Goal: Transaction & Acquisition: Book appointment/travel/reservation

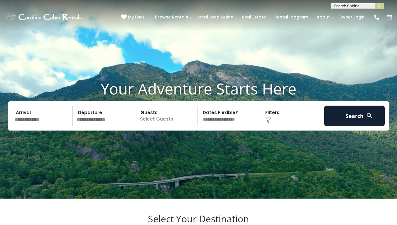
click at [38, 126] on input "text" at bounding box center [42, 116] width 61 height 21
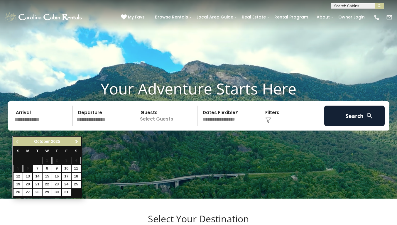
click at [75, 141] on span "Next" at bounding box center [76, 141] width 5 height 5
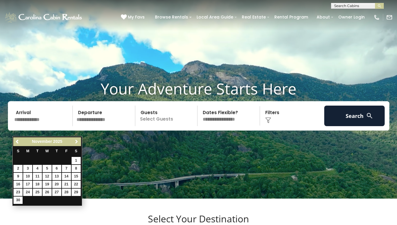
click at [75, 140] on span "Next" at bounding box center [76, 141] width 5 height 5
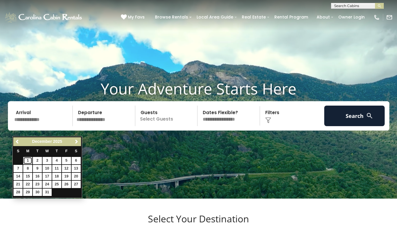
click at [29, 160] on link "1" at bounding box center [27, 160] width 9 height 7
type input "*******"
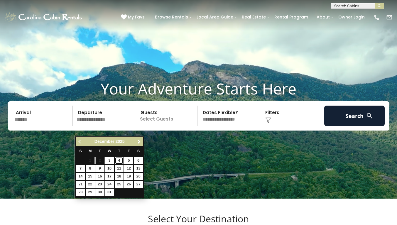
click at [118, 159] on link "4" at bounding box center [119, 160] width 9 height 7
type input "*******"
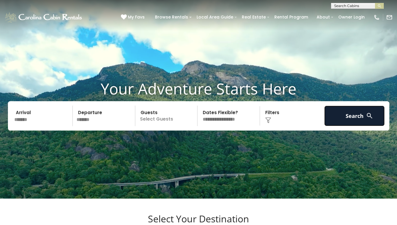
click at [337, 122] on button "Search" at bounding box center [354, 116] width 61 height 21
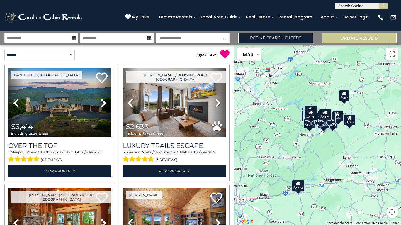
click at [391, 213] on button "Map camera controls" at bounding box center [392, 212] width 12 height 12
click at [376, 181] on button "Zoom in" at bounding box center [378, 183] width 12 height 12
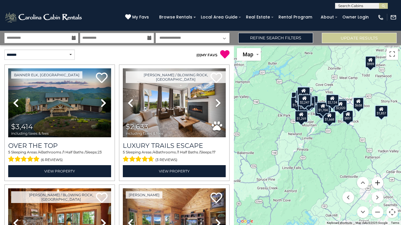
click at [376, 180] on button "Zoom in" at bounding box center [378, 183] width 12 height 12
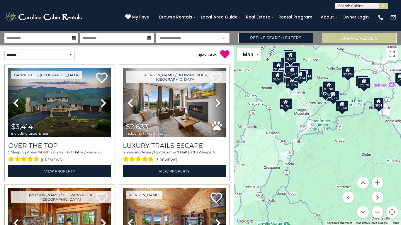
click at [376, 199] on button "Move right" at bounding box center [378, 197] width 12 height 12
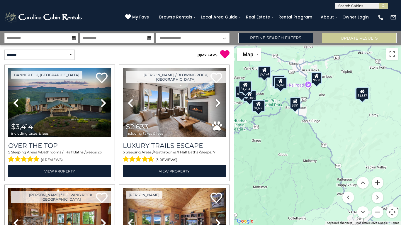
click at [378, 181] on button "Zoom in" at bounding box center [378, 183] width 12 height 12
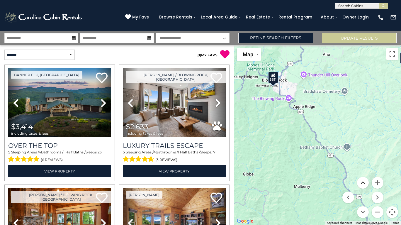
click at [361, 184] on button "Move up" at bounding box center [363, 183] width 12 height 12
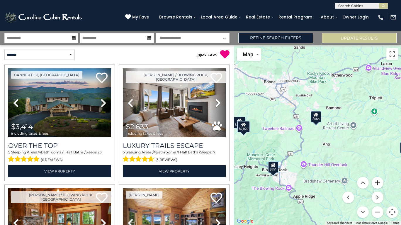
click at [376, 182] on button "Zoom in" at bounding box center [378, 183] width 12 height 12
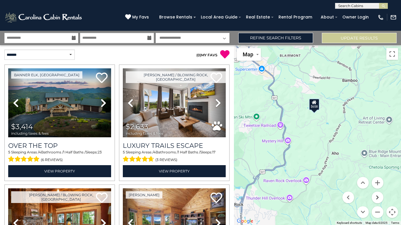
click at [378, 199] on button "Move right" at bounding box center [378, 197] width 12 height 12
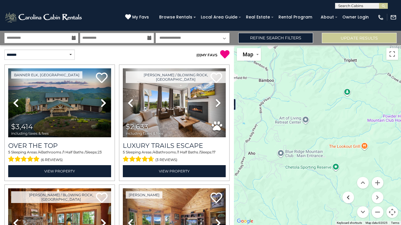
click at [347, 196] on button "Move left" at bounding box center [348, 197] width 12 height 12
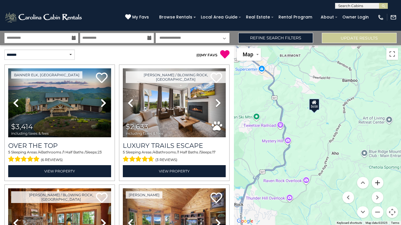
click at [378, 181] on button "Zoom in" at bounding box center [378, 183] width 12 height 12
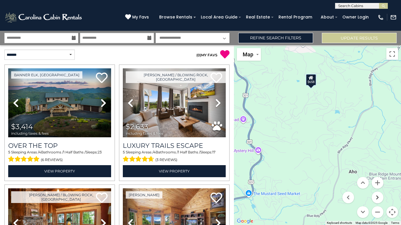
click at [377, 199] on button "Move right" at bounding box center [378, 197] width 12 height 12
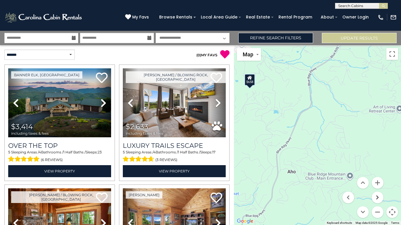
click at [377, 199] on button "Move right" at bounding box center [378, 197] width 12 height 12
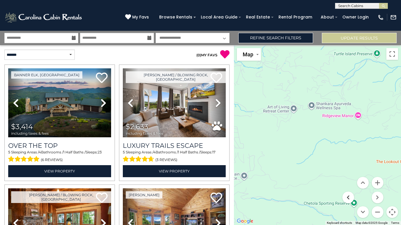
click at [350, 199] on button "Move left" at bounding box center [348, 197] width 12 height 12
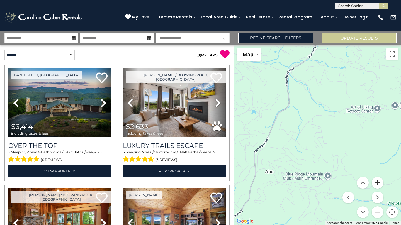
click at [377, 185] on button "Zoom in" at bounding box center [378, 183] width 12 height 12
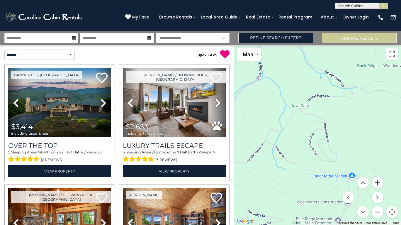
click at [378, 183] on button "Zoom in" at bounding box center [378, 183] width 12 height 12
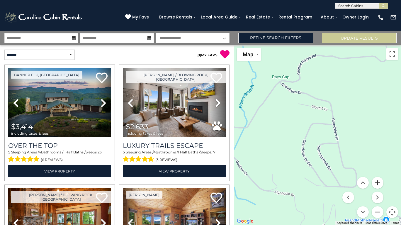
click at [377, 182] on button "Zoom in" at bounding box center [378, 183] width 12 height 12
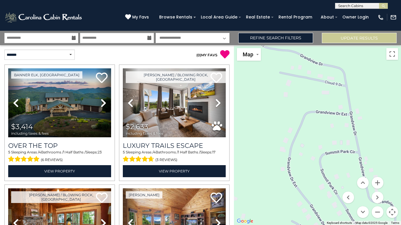
click at [74, 37] on icon at bounding box center [74, 38] width 4 height 4
click at [43, 39] on input "**********" at bounding box center [41, 38] width 74 height 10
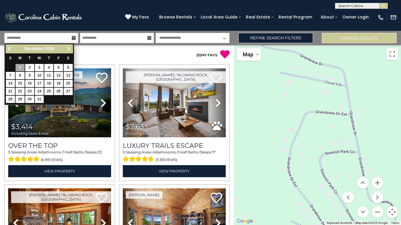
click at [69, 48] on span "Next" at bounding box center [69, 48] width 5 height 5
click at [20, 67] on link "2" at bounding box center [20, 67] width 9 height 7
type input "******"
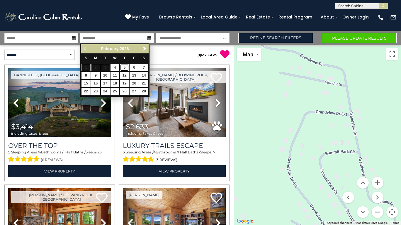
click at [124, 66] on link "5" at bounding box center [124, 67] width 9 height 7
type input "******"
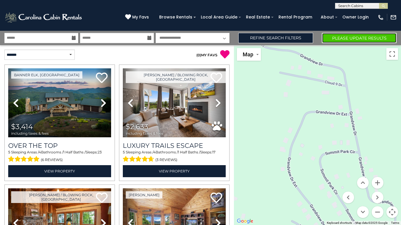
click at [328, 35] on button "Please Update Results" at bounding box center [359, 38] width 75 height 10
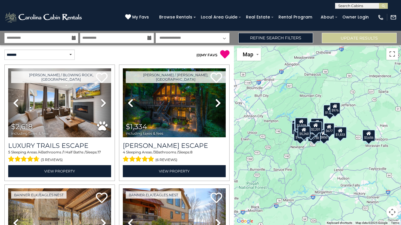
click at [392, 211] on button "Map camera controls" at bounding box center [392, 212] width 12 height 12
click at [376, 185] on button "Zoom in" at bounding box center [378, 183] width 12 height 12
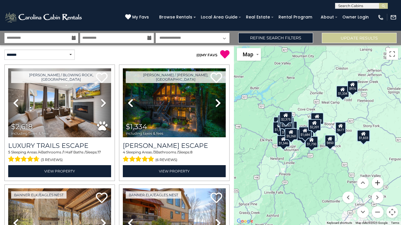
click at [378, 184] on button "Zoom in" at bounding box center [378, 183] width 12 height 12
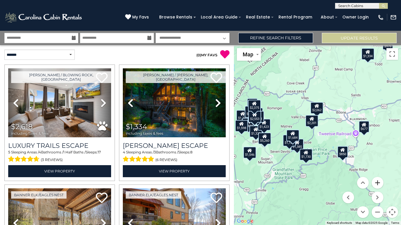
click at [378, 184] on button "Zoom in" at bounding box center [378, 183] width 12 height 12
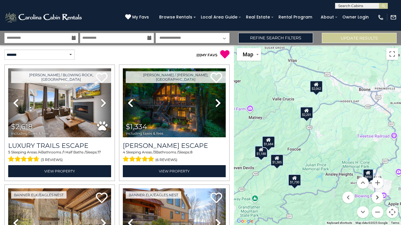
click at [378, 197] on button "Move right" at bounding box center [378, 197] width 12 height 12
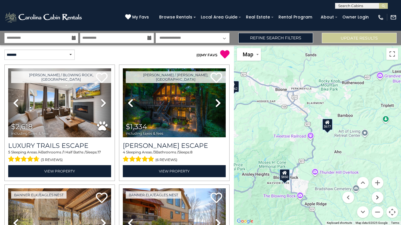
click at [378, 197] on button "Move right" at bounding box center [378, 197] width 12 height 12
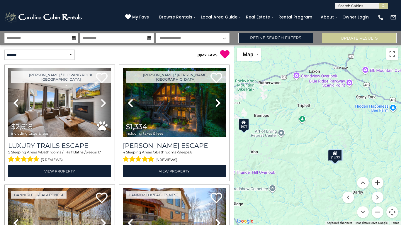
click at [378, 181] on button "Zoom in" at bounding box center [378, 183] width 12 height 12
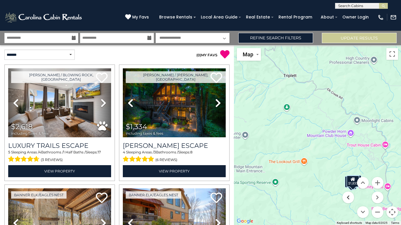
click at [346, 199] on button "Move left" at bounding box center [348, 197] width 12 height 12
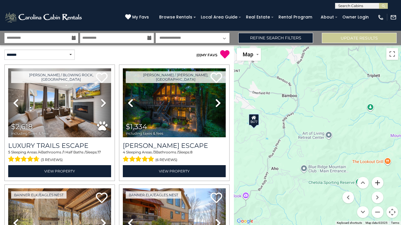
click at [377, 183] on button "Zoom in" at bounding box center [378, 183] width 12 height 12
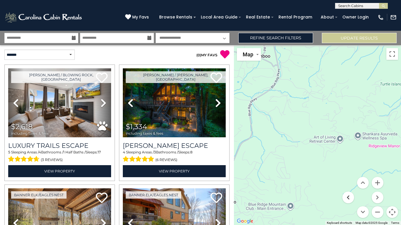
click at [349, 198] on button "Move left" at bounding box center [348, 197] width 12 height 12
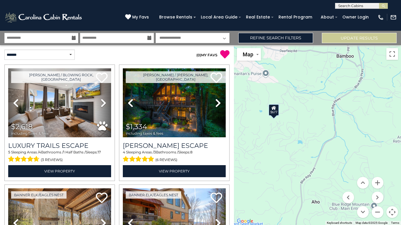
click at [74, 37] on icon at bounding box center [74, 38] width 4 height 4
click at [72, 39] on icon at bounding box center [74, 38] width 4 height 4
click at [73, 37] on icon at bounding box center [74, 38] width 4 height 4
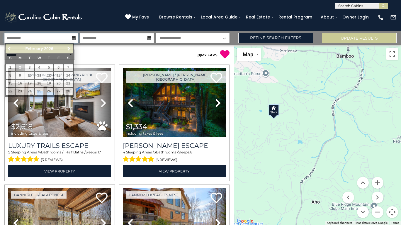
click at [69, 38] on input "**********" at bounding box center [41, 38] width 74 height 10
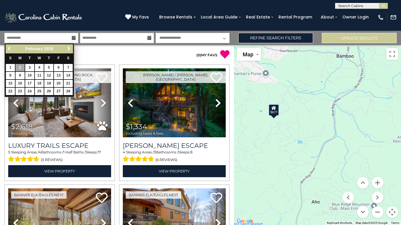
click at [10, 48] on span "Previous" at bounding box center [9, 48] width 5 height 5
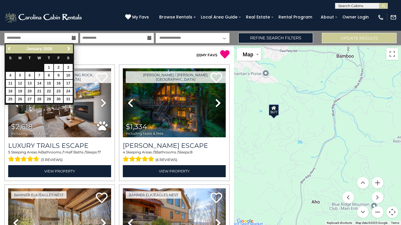
click at [11, 46] on link "Previous" at bounding box center [9, 48] width 7 height 7
click at [40, 101] on link "31" at bounding box center [39, 99] width 9 height 7
type input "********"
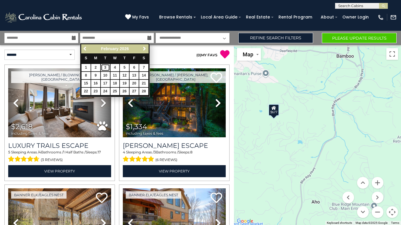
click at [105, 68] on link "3" at bounding box center [105, 67] width 9 height 7
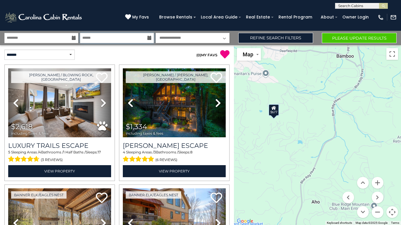
click at [115, 37] on input "******" at bounding box center [117, 38] width 74 height 10
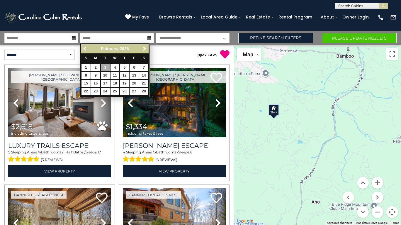
click at [86, 49] on span "Previous" at bounding box center [85, 48] width 5 height 5
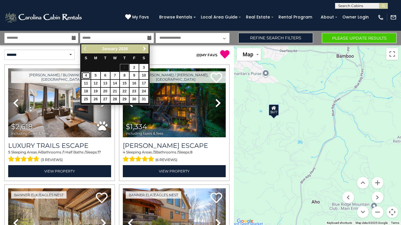
click at [87, 74] on link "4" at bounding box center [86, 75] width 9 height 7
type input "******"
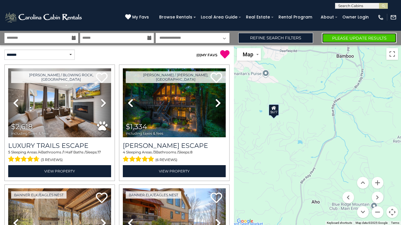
click at [336, 38] on button "Please Update Results" at bounding box center [359, 38] width 75 height 10
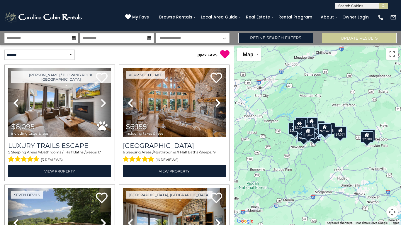
click at [392, 210] on button "Map camera controls" at bounding box center [392, 212] width 12 height 12
click at [377, 184] on button "Zoom in" at bounding box center [378, 183] width 12 height 12
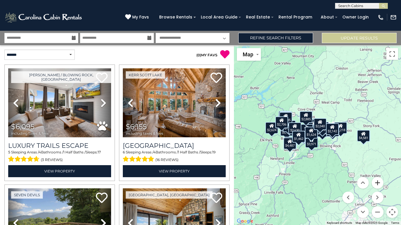
click at [377, 184] on button "Zoom in" at bounding box center [378, 183] width 12 height 12
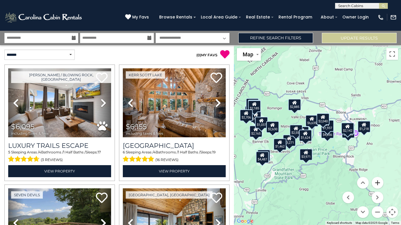
click at [377, 184] on button "Zoom in" at bounding box center [378, 183] width 12 height 12
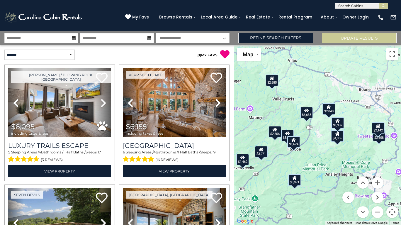
click at [380, 196] on button "Move right" at bounding box center [378, 197] width 12 height 12
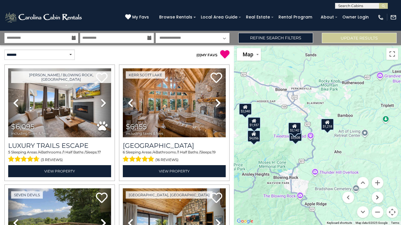
click at [378, 197] on button "Move right" at bounding box center [378, 197] width 12 height 12
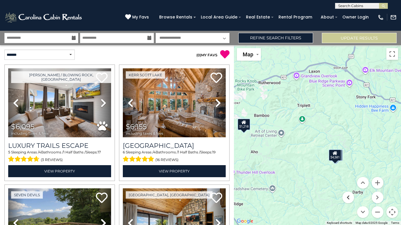
click at [348, 195] on button "Move left" at bounding box center [348, 197] width 12 height 12
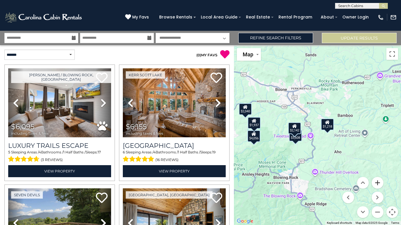
click at [376, 183] on button "Zoom in" at bounding box center [378, 183] width 12 height 12
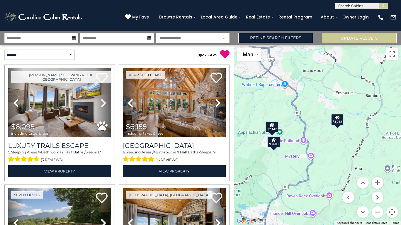
click at [380, 197] on button "Move right" at bounding box center [378, 197] width 12 height 12
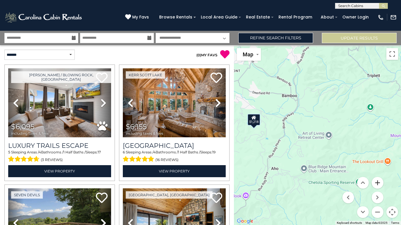
click at [377, 183] on button "Zoom in" at bounding box center [378, 183] width 12 height 12
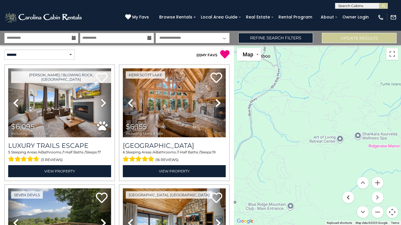
click at [348, 197] on button "Move left" at bounding box center [348, 197] width 12 height 12
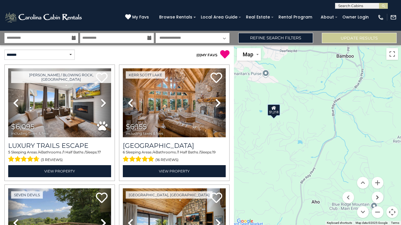
click at [379, 196] on button "Move right" at bounding box center [378, 197] width 12 height 12
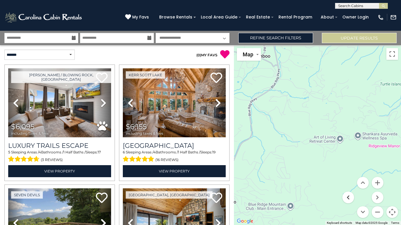
click at [348, 196] on button "Move left" at bounding box center [348, 197] width 12 height 12
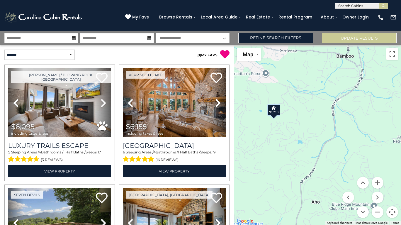
click at [275, 113] on div "$1,218" at bounding box center [273, 110] width 13 height 12
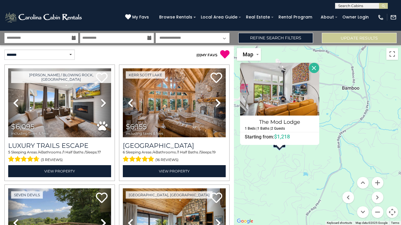
click at [314, 67] on button "Close" at bounding box center [314, 68] width 10 height 10
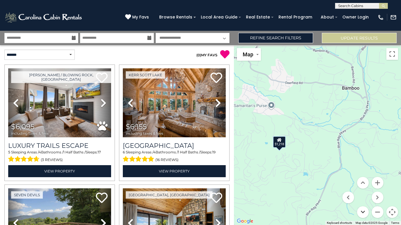
click at [363, 212] on button "Move down" at bounding box center [363, 212] width 12 height 12
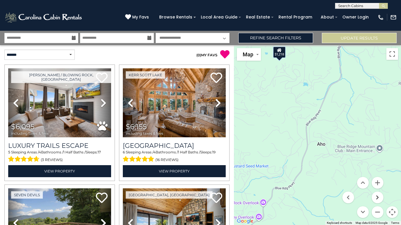
click at [378, 195] on button "Move right" at bounding box center [378, 197] width 12 height 12
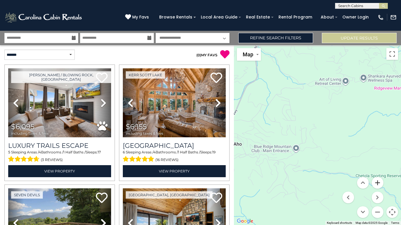
click at [378, 180] on button "Zoom in" at bounding box center [378, 183] width 12 height 12
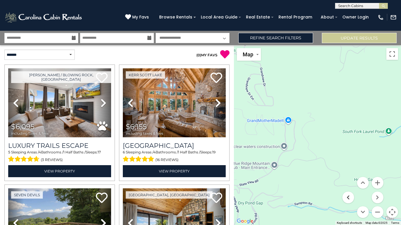
click at [349, 197] on button "Move left" at bounding box center [348, 197] width 12 height 12
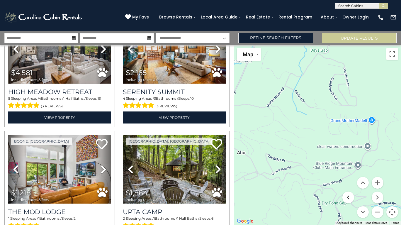
scroll to position [293, 0]
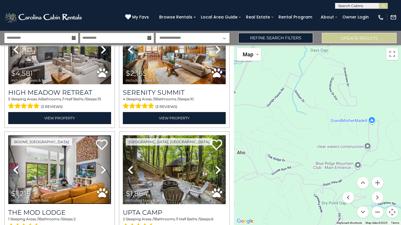
click at [37, 151] on img at bounding box center [59, 169] width 103 height 69
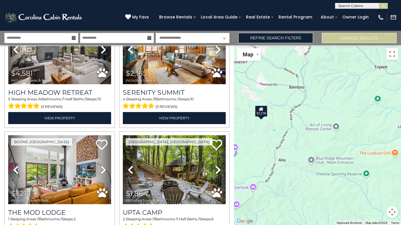
click at [261, 116] on div "$1,218" at bounding box center [261, 111] width 13 height 12
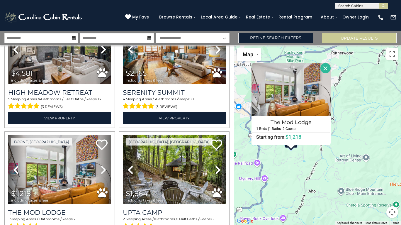
click at [327, 69] on button "Close" at bounding box center [325, 68] width 10 height 10
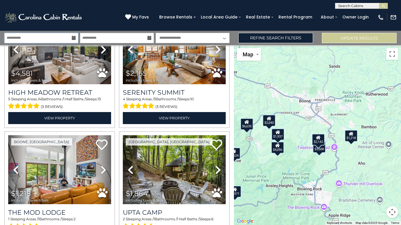
click at [41, 40] on input "**********" at bounding box center [41, 38] width 74 height 10
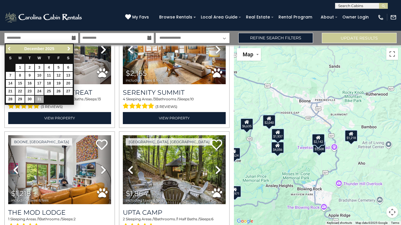
click at [8, 47] on span "Previous" at bounding box center [9, 48] width 5 height 5
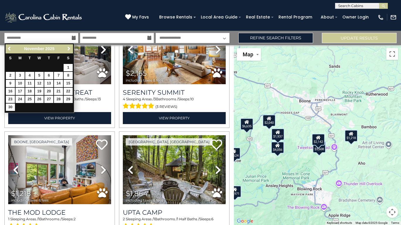
click at [69, 50] on span "Next" at bounding box center [69, 48] width 5 height 5
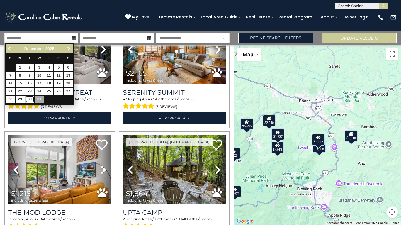
click at [31, 97] on link "30" at bounding box center [29, 99] width 9 height 7
type input "********"
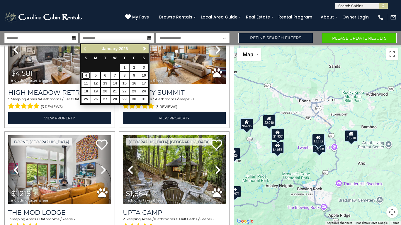
click at [85, 75] on link "4" at bounding box center [86, 75] width 9 height 7
type input "******"
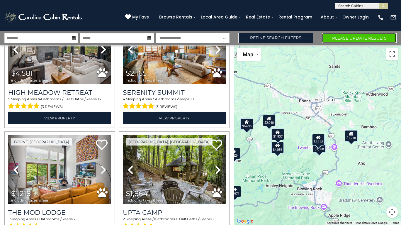
click at [333, 38] on button "Please Update Results" at bounding box center [359, 38] width 75 height 10
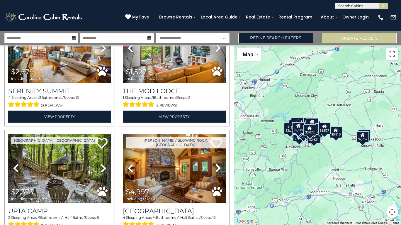
scroll to position [176, 0]
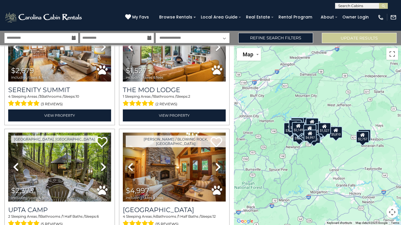
click at [392, 212] on button "Map camera controls" at bounding box center [392, 212] width 12 height 12
click at [379, 182] on button "Zoom in" at bounding box center [378, 183] width 12 height 12
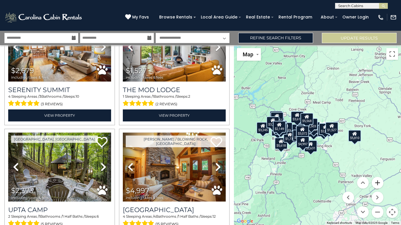
click at [377, 185] on button "Zoom in" at bounding box center [378, 183] width 12 height 12
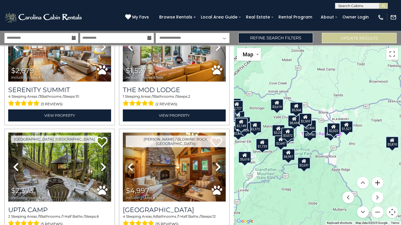
click at [376, 185] on button "Zoom in" at bounding box center [378, 183] width 12 height 12
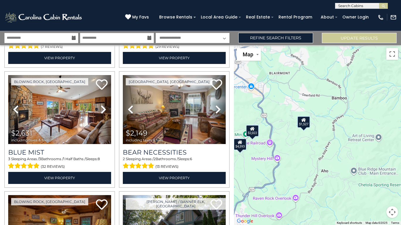
scroll to position [1658, 0]
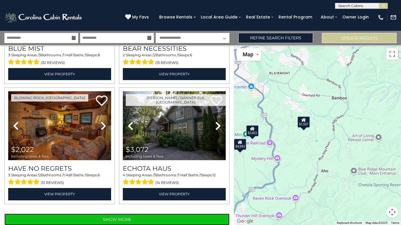
click at [118, 213] on button "Show More" at bounding box center [116, 219] width 225 height 12
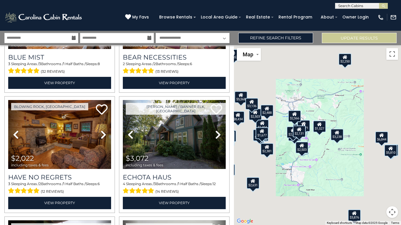
scroll to position [1658, 0]
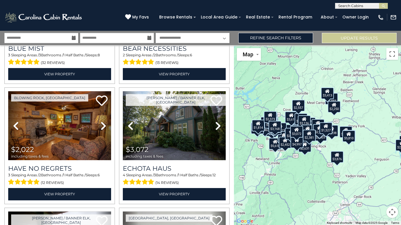
click at [394, 211] on button "Map camera controls" at bounding box center [392, 212] width 12 height 12
click at [378, 181] on button "Zoom in" at bounding box center [378, 183] width 12 height 12
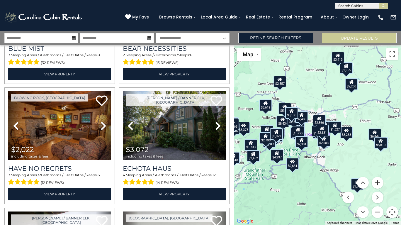
click at [378, 182] on button "Zoom in" at bounding box center [378, 183] width 12 height 12
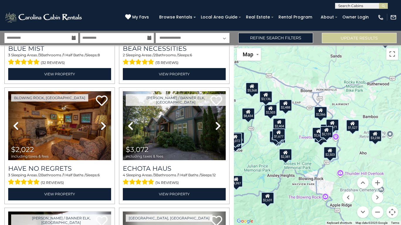
click at [374, 136] on div "$3,238" at bounding box center [375, 136] width 13 height 12
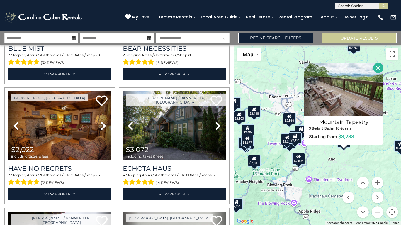
click at [345, 162] on div "$7,660 $5,810 $2,679 $1,527 $2,373 $4,997 $8,434 $5,190 $3,229 $2,404 $1,185 $5…" at bounding box center [317, 135] width 167 height 180
click at [377, 67] on button "Close" at bounding box center [378, 68] width 10 height 10
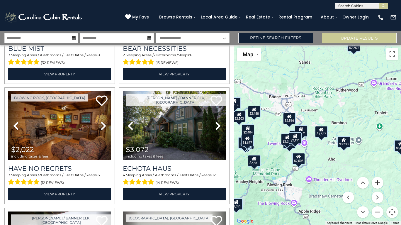
click at [377, 181] on button "Zoom in" at bounding box center [378, 183] width 12 height 12
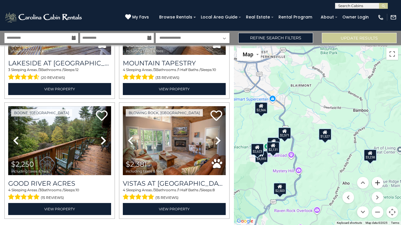
scroll to position [3444, 0]
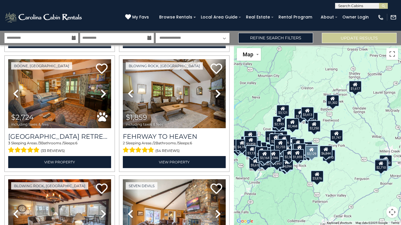
scroll to position [5230, 0]
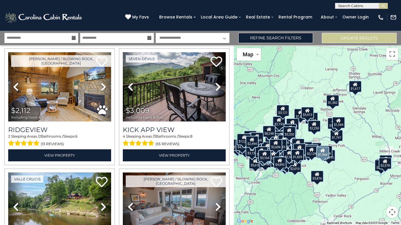
scroll to position [7016, 0]
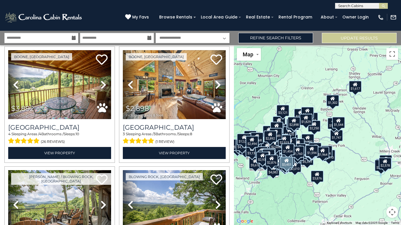
scroll to position [8802, 0]
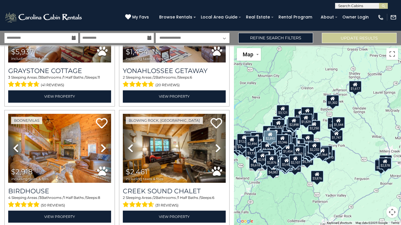
scroll to position [8358, 0]
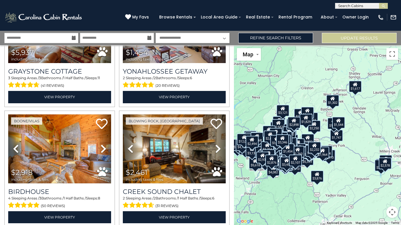
click at [74, 38] on icon at bounding box center [74, 38] width 4 height 4
click at [49, 40] on input "**********" at bounding box center [41, 38] width 74 height 10
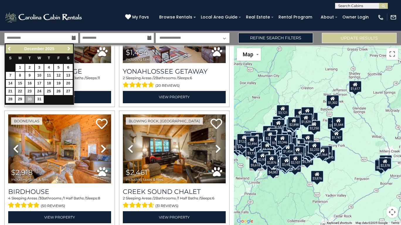
click at [68, 49] on span "Next" at bounding box center [69, 48] width 5 height 5
click at [50, 80] on link "15" at bounding box center [48, 83] width 9 height 7
type input "*******"
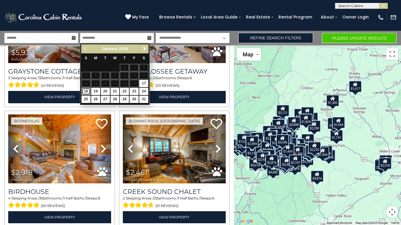
click at [87, 88] on link "18" at bounding box center [86, 91] width 9 height 7
type input "*******"
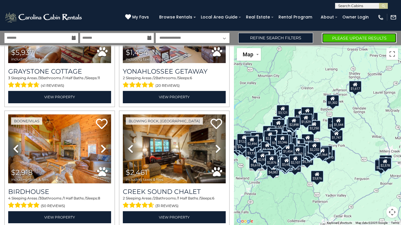
click at [339, 36] on button "Please Update Results" at bounding box center [359, 38] width 75 height 10
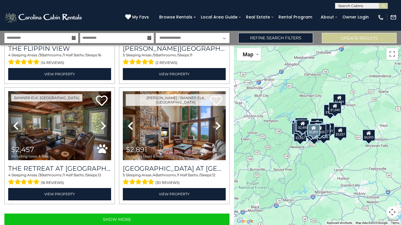
scroll to position [1658, 0]
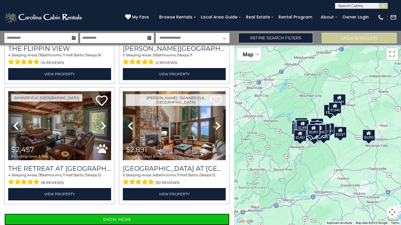
click at [119, 213] on button "Show More" at bounding box center [116, 219] width 225 height 12
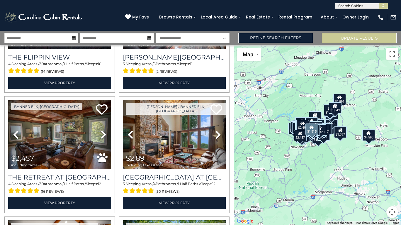
scroll to position [1658, 0]
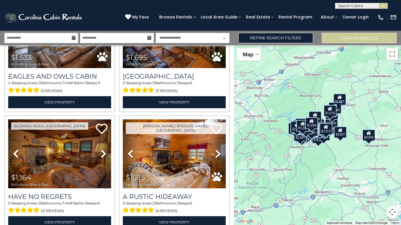
scroll to position [3444, 0]
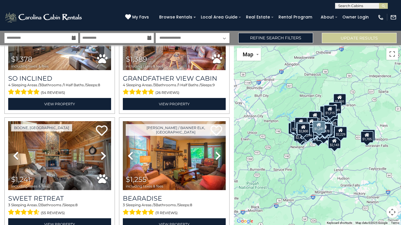
scroll to position [5230, 0]
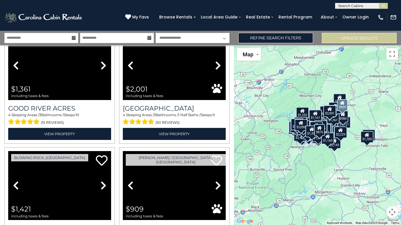
scroll to position [7016, 0]
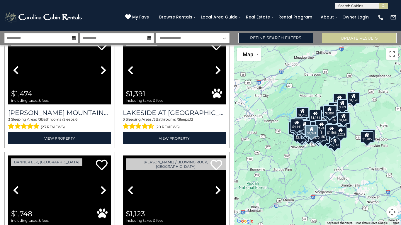
scroll to position [8802, 0]
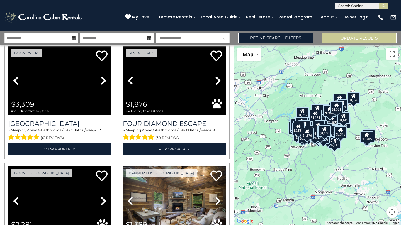
scroll to position [10588, 0]
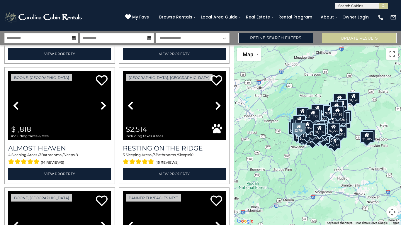
scroll to position [12374, 0]
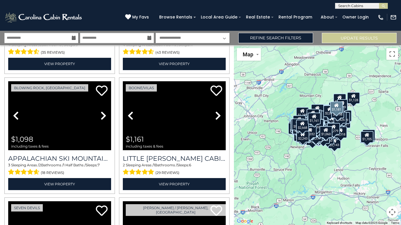
scroll to position [14160, 0]
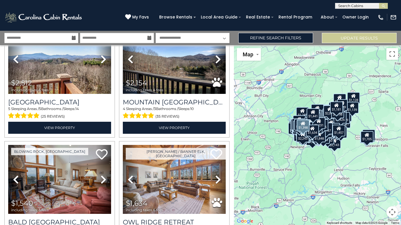
scroll to position [15946, 0]
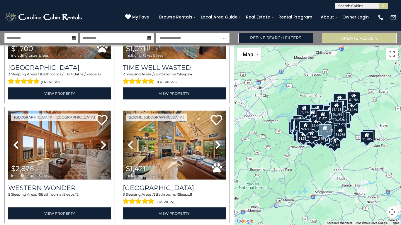
scroll to position [17733, 0]
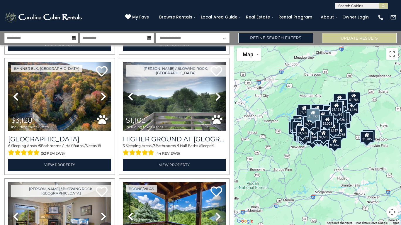
scroll to position [12142, 0]
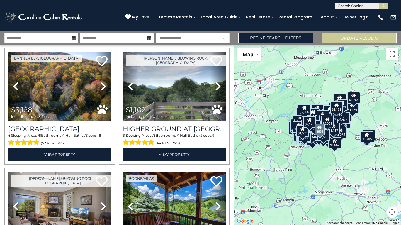
click at [101, 201] on icon at bounding box center [104, 205] width 6 height 9
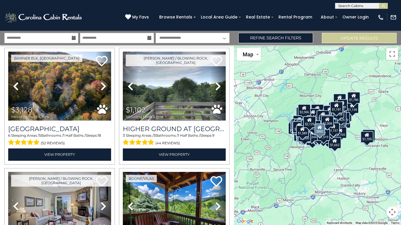
click at [101, 201] on icon at bounding box center [104, 205] width 6 height 9
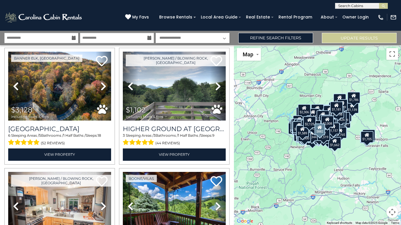
click at [101, 201] on icon at bounding box center [104, 205] width 6 height 9
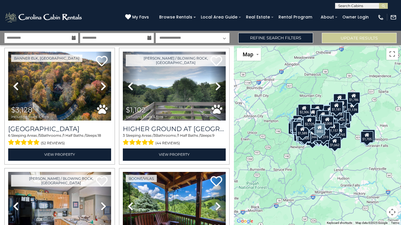
click at [101, 201] on icon at bounding box center [104, 205] width 6 height 9
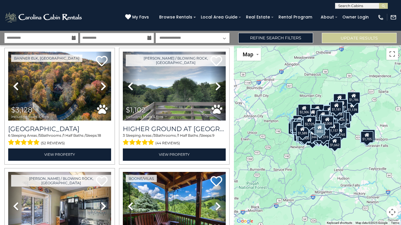
click at [101, 201] on icon at bounding box center [104, 205] width 6 height 9
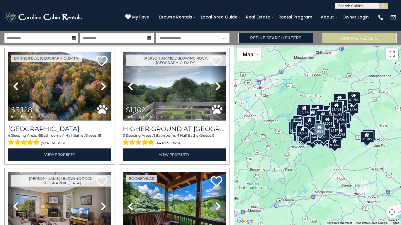
click at [101, 201] on icon at bounding box center [104, 205] width 6 height 9
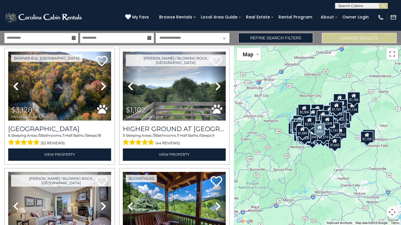
click at [101, 201] on icon at bounding box center [104, 205] width 6 height 9
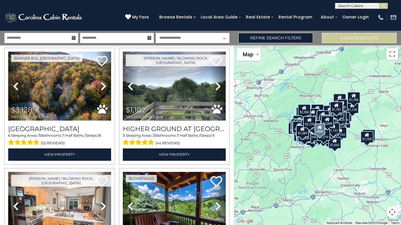
click at [101, 201] on icon at bounding box center [104, 205] width 6 height 9
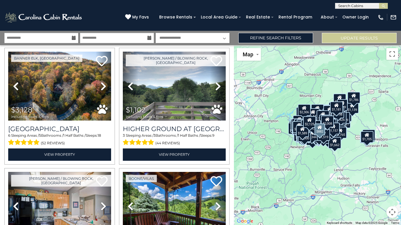
click at [101, 201] on icon at bounding box center [104, 205] width 6 height 9
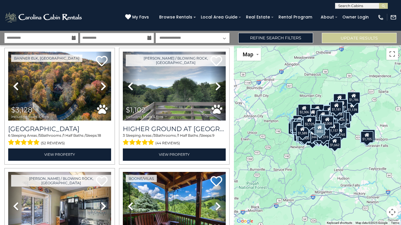
click at [101, 201] on icon at bounding box center [104, 205] width 6 height 9
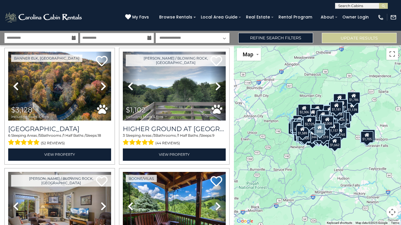
click at [101, 201] on icon at bounding box center [104, 205] width 6 height 9
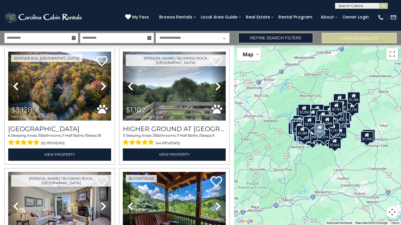
click at [101, 201] on icon at bounding box center [104, 205] width 6 height 9
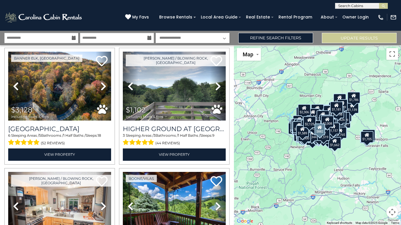
click at [101, 201] on icon at bounding box center [104, 205] width 6 height 9
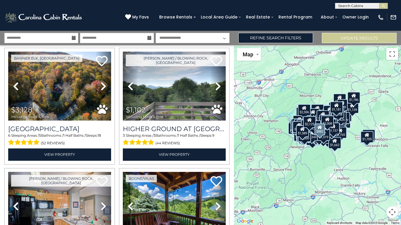
click at [101, 201] on icon at bounding box center [104, 205] width 6 height 9
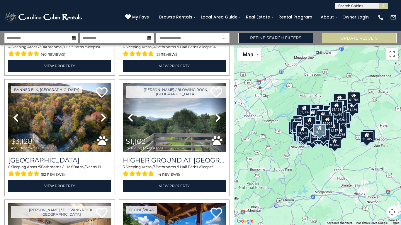
scroll to position [12113, 0]
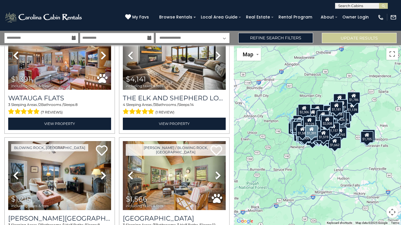
scroll to position [8535, 0]
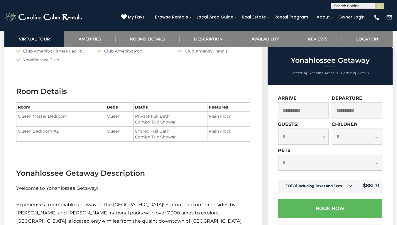
scroll to position [586, 0]
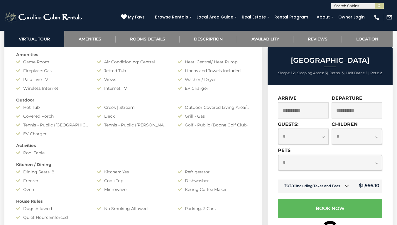
click at [345, 186] on icon at bounding box center [347, 186] width 4 height 4
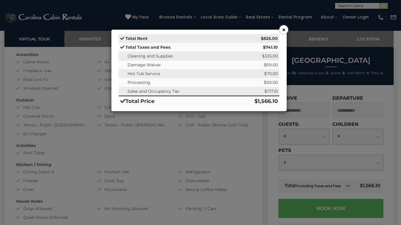
click at [283, 30] on button "×" at bounding box center [283, 29] width 9 height 9
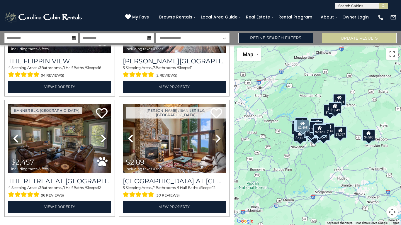
scroll to position [1658, 0]
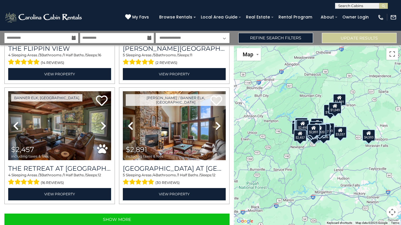
click at [108, 225] on span "30" at bounding box center [109, 227] width 5 height 5
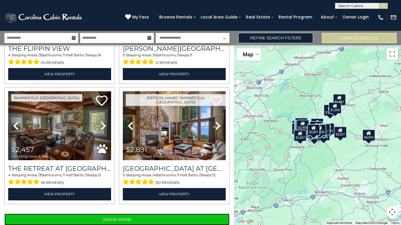
click at [106, 213] on button "Show More" at bounding box center [116, 219] width 225 height 12
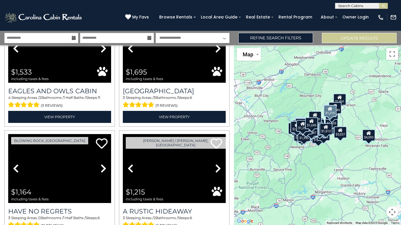
scroll to position [3444, 0]
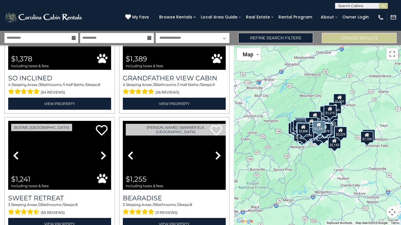
scroll to position [5230, 0]
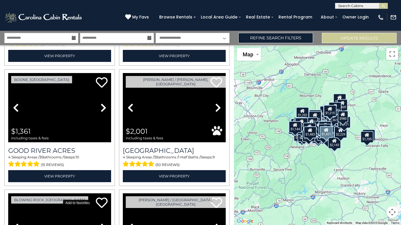
scroll to position [7016, 0]
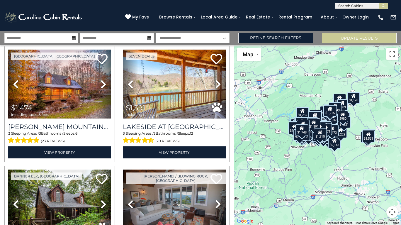
scroll to position [8802, 0]
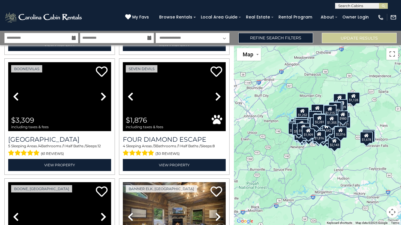
scroll to position [10588, 0]
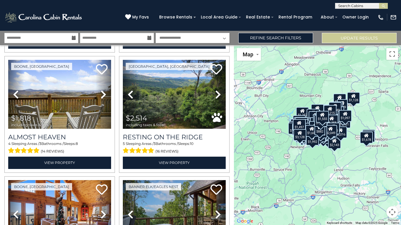
scroll to position [12374, 0]
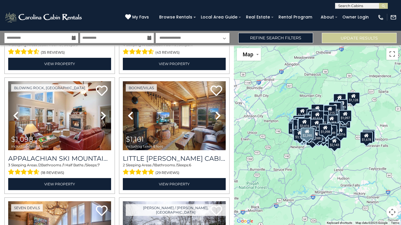
scroll to position [14160, 0]
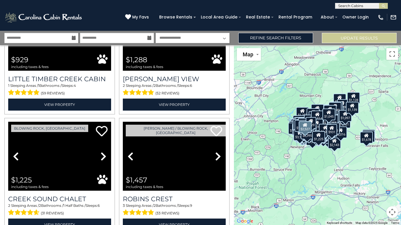
scroll to position [15069, 0]
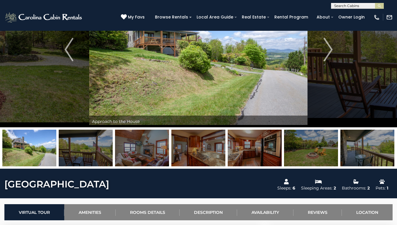
click at [328, 51] on img "Next" at bounding box center [327, 49] width 9 height 23
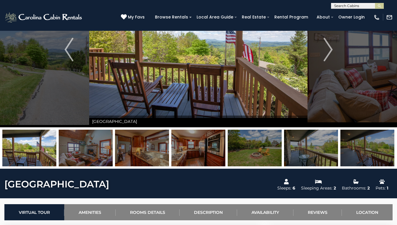
click at [328, 51] on img "Next" at bounding box center [327, 49] width 9 height 23
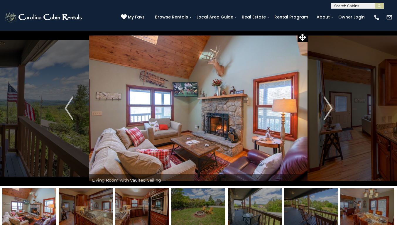
click at [326, 96] on button "Next" at bounding box center [328, 107] width 41 height 155
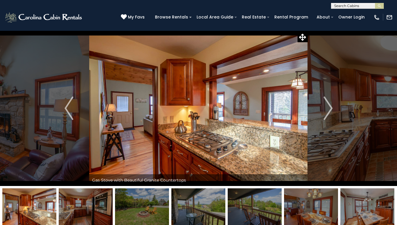
click at [326, 96] on button "Next" at bounding box center [328, 107] width 41 height 155
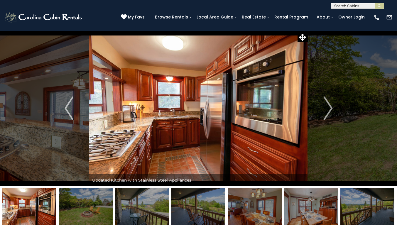
click at [326, 96] on button "Next" at bounding box center [328, 107] width 41 height 155
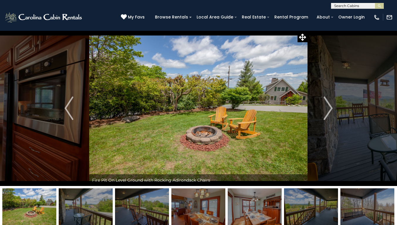
click at [326, 97] on img "Next" at bounding box center [327, 107] width 9 height 23
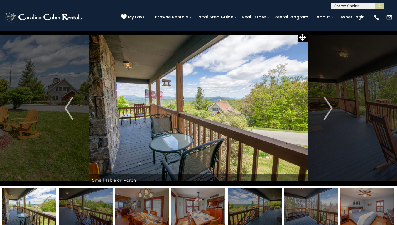
click at [326, 97] on img "Next" at bounding box center [327, 107] width 9 height 23
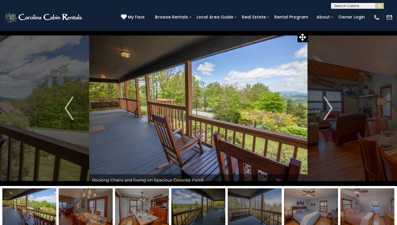
click at [326, 98] on img "Next" at bounding box center [327, 107] width 9 height 23
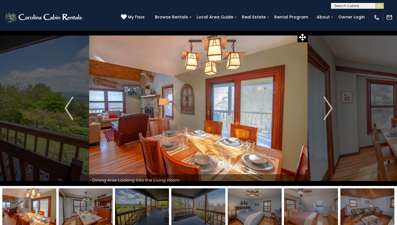
click at [325, 98] on img "Next" at bounding box center [327, 107] width 9 height 23
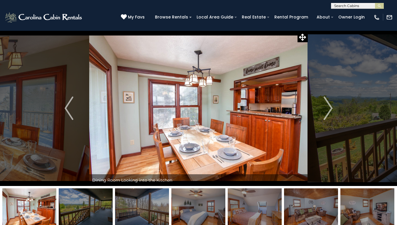
click at [325, 98] on img "Next" at bounding box center [327, 107] width 9 height 23
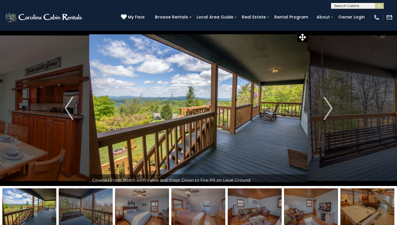
click at [325, 98] on img "Next" at bounding box center [327, 107] width 9 height 23
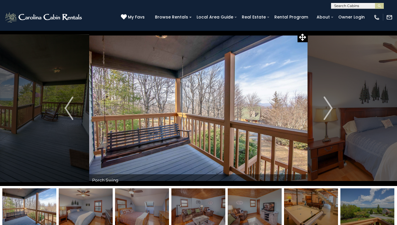
click at [325, 98] on img "Next" at bounding box center [327, 107] width 9 height 23
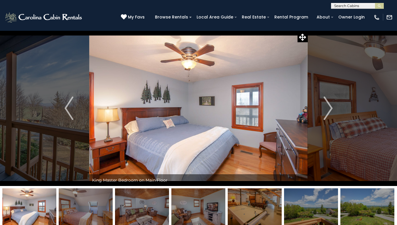
click at [325, 98] on img "Next" at bounding box center [327, 107] width 9 height 23
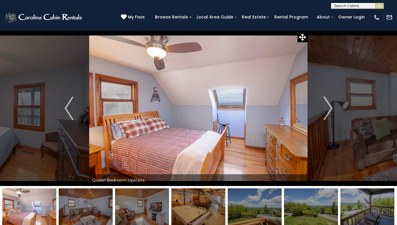
click at [325, 97] on img "Next" at bounding box center [327, 107] width 9 height 23
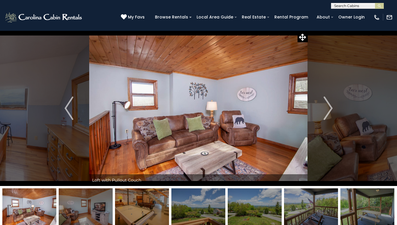
click at [325, 98] on img "Next" at bounding box center [327, 107] width 9 height 23
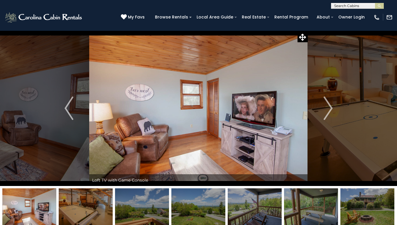
click at [325, 98] on img "Next" at bounding box center [327, 107] width 9 height 23
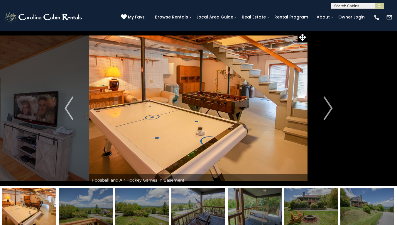
click at [325, 98] on img "Next" at bounding box center [327, 107] width 9 height 23
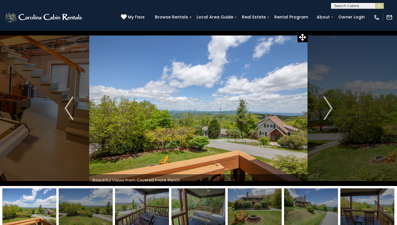
click at [325, 98] on img "Next" at bounding box center [327, 107] width 9 height 23
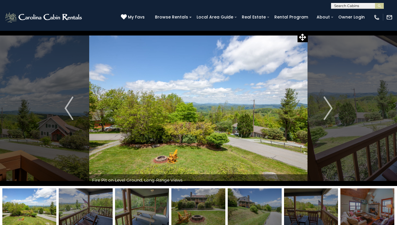
click at [325, 98] on img "Next" at bounding box center [327, 107] width 9 height 23
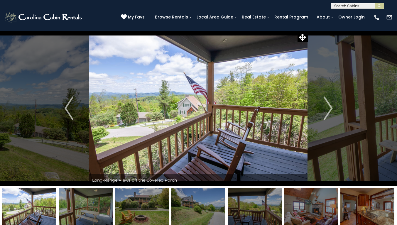
click at [325, 98] on img "Next" at bounding box center [327, 107] width 9 height 23
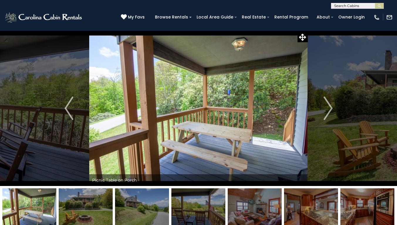
click at [325, 98] on img "Next" at bounding box center [327, 107] width 9 height 23
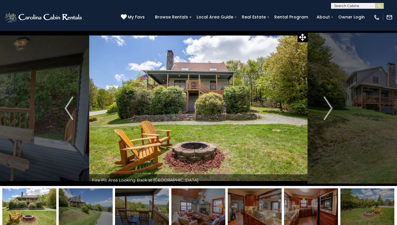
click at [325, 98] on img "Next" at bounding box center [327, 107] width 9 height 23
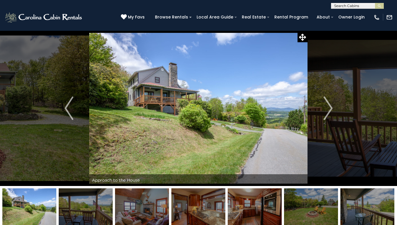
click at [325, 97] on img "Next" at bounding box center [327, 107] width 9 height 23
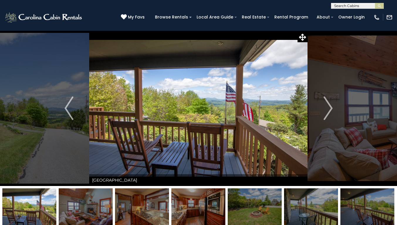
click at [325, 97] on img "Next" at bounding box center [327, 107] width 9 height 23
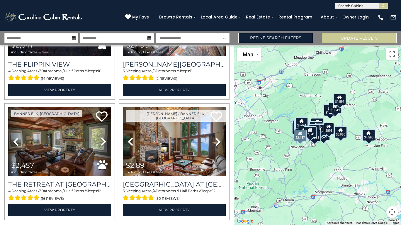
scroll to position [1658, 0]
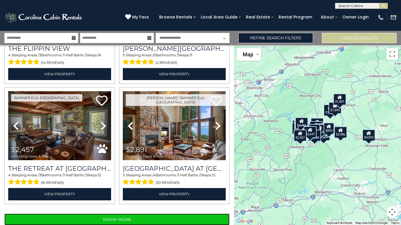
click at [125, 213] on button "Show More" at bounding box center [116, 219] width 225 height 12
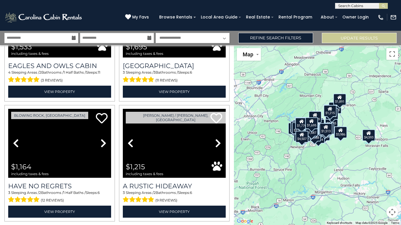
scroll to position [3444, 0]
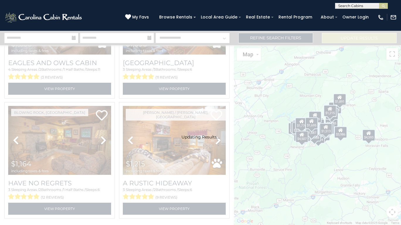
scroll to position [3435, 0]
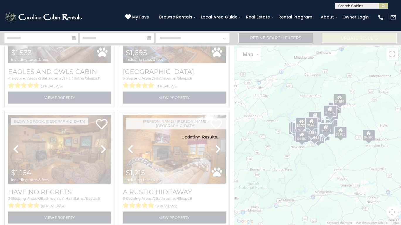
click at [116, 208] on div "Updating Results..." at bounding box center [200, 128] width 401 height 194
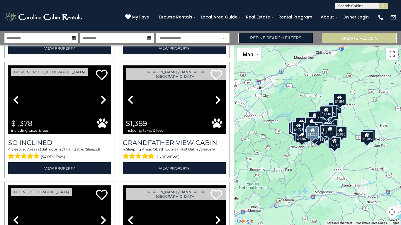
scroll to position [5230, 0]
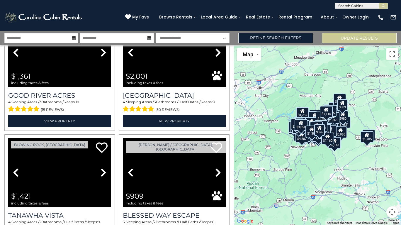
scroll to position [7016, 0]
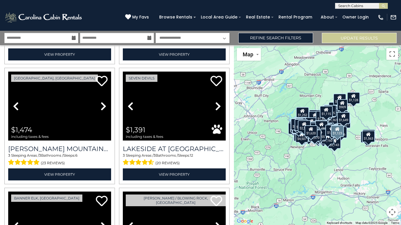
scroll to position [8802, 0]
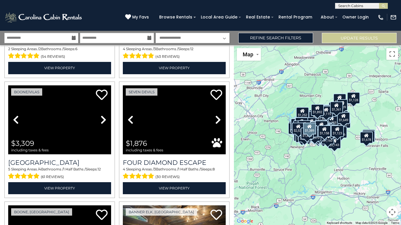
scroll to position [10588, 0]
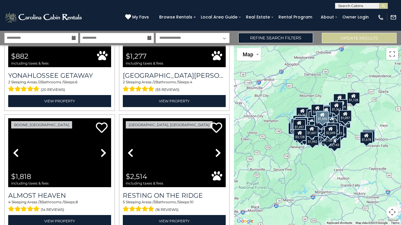
scroll to position [12374, 0]
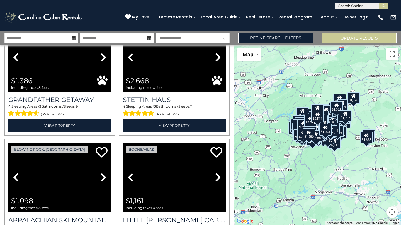
scroll to position [14160, 0]
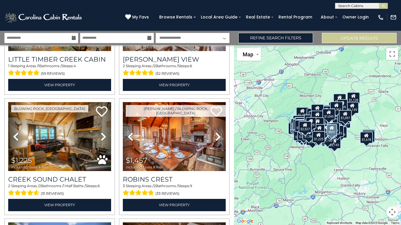
scroll to position [15128, 0]
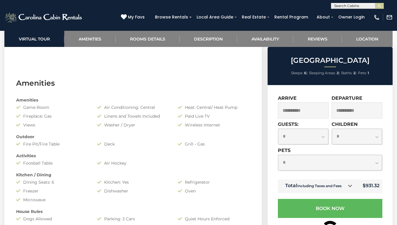
scroll to position [440, 0]
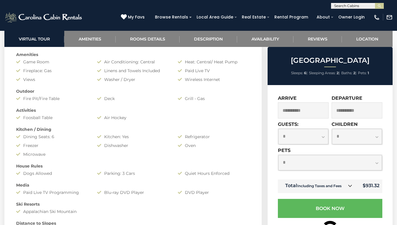
click at [347, 188] on link at bounding box center [350, 186] width 8 height 8
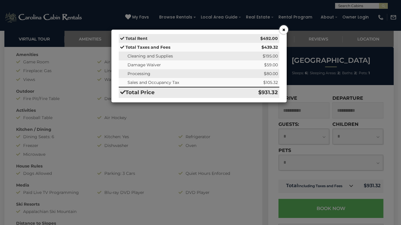
click at [278, 28] on div "× Total Rent $492.00 Total Taxes and Fees $439.32 Cleaning and Supplies $195.00…" at bounding box center [200, 112] width 401 height 225
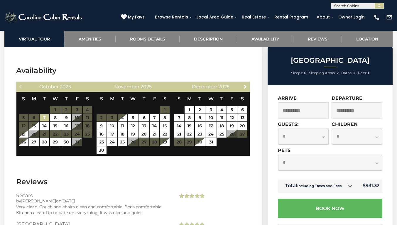
scroll to position [997, 0]
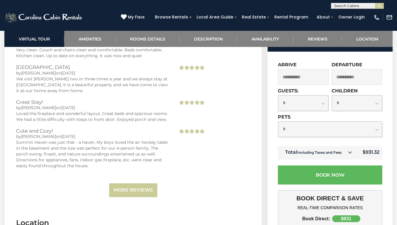
scroll to position [1231, 0]
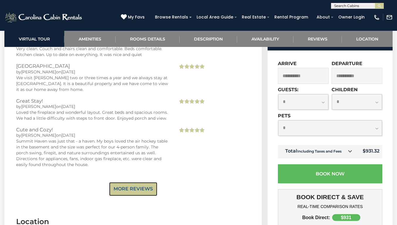
click at [139, 182] on link "More Reviews" at bounding box center [133, 189] width 48 height 14
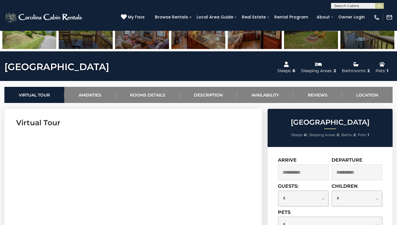
scroll to position [0, 0]
